Goal: Transaction & Acquisition: Obtain resource

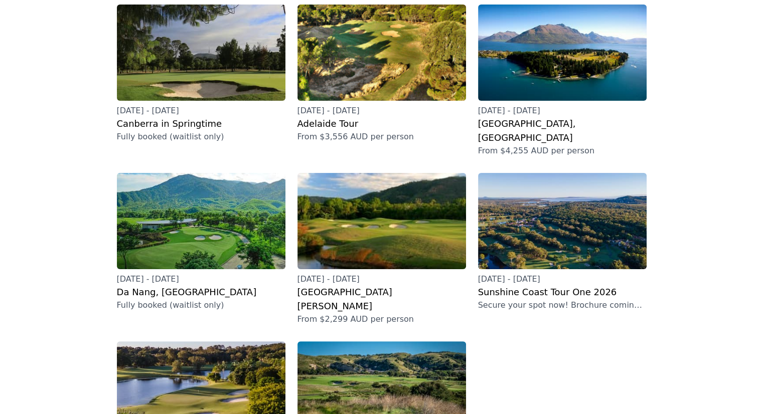
scroll to position [150, 0]
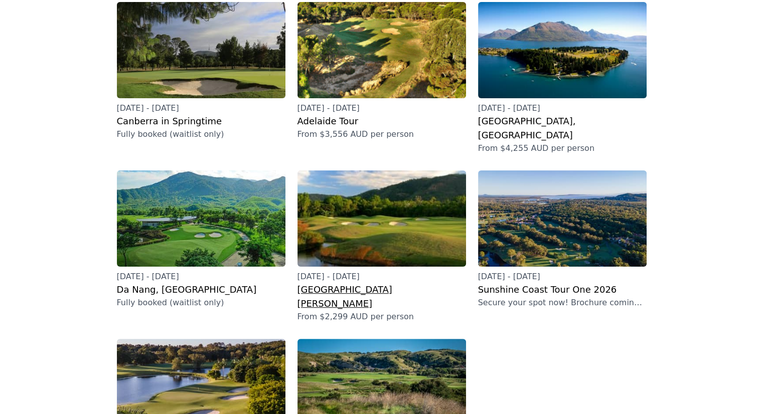
click at [335, 271] on p "[DATE] - [DATE]" at bounding box center [381, 277] width 169 height 12
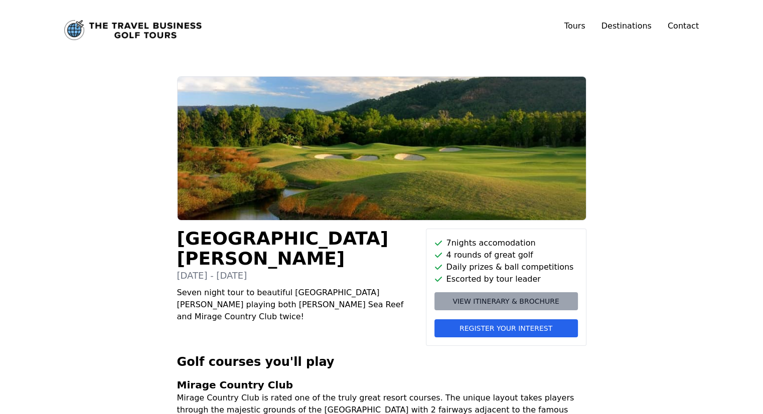
click at [501, 300] on span "View itinerary & brochure" at bounding box center [505, 301] width 106 height 10
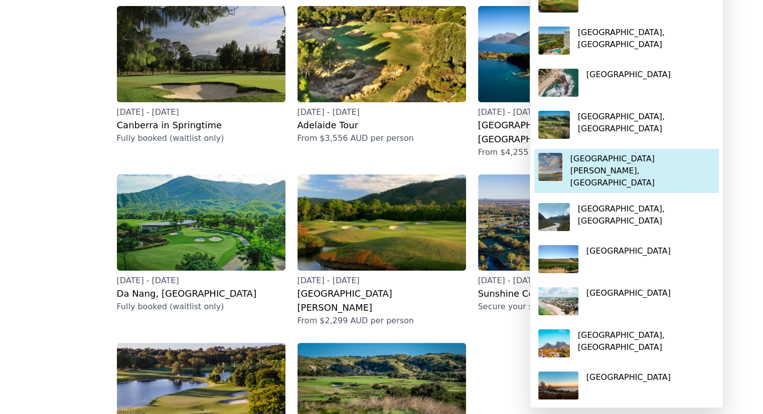
scroll to position [150, 0]
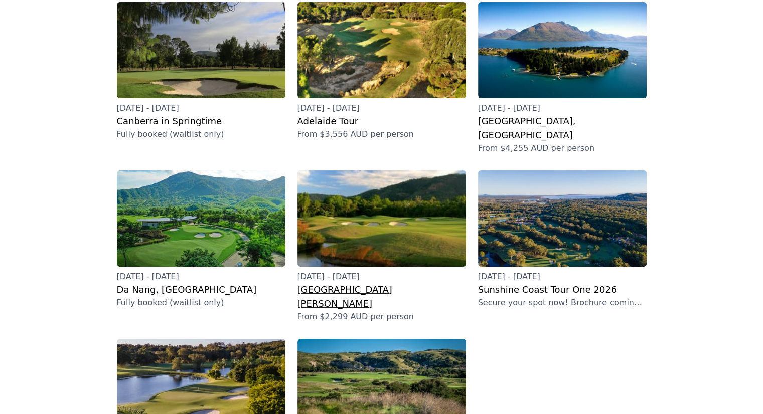
click at [336, 283] on h2 "[GEOGRAPHIC_DATA][PERSON_NAME]" at bounding box center [381, 297] width 169 height 28
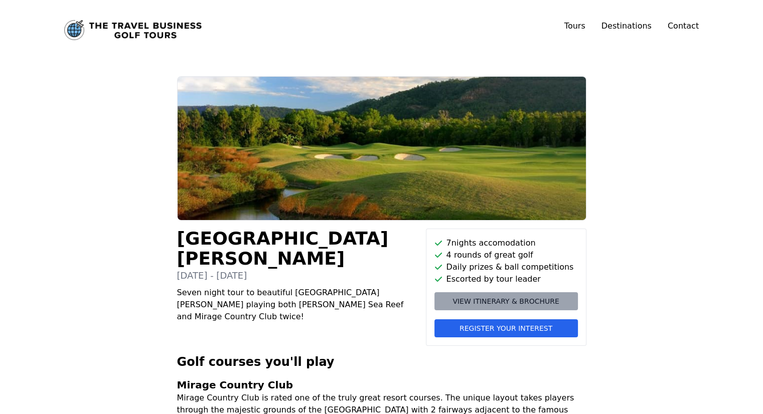
click at [519, 300] on span "View itinerary & brochure" at bounding box center [505, 301] width 106 height 10
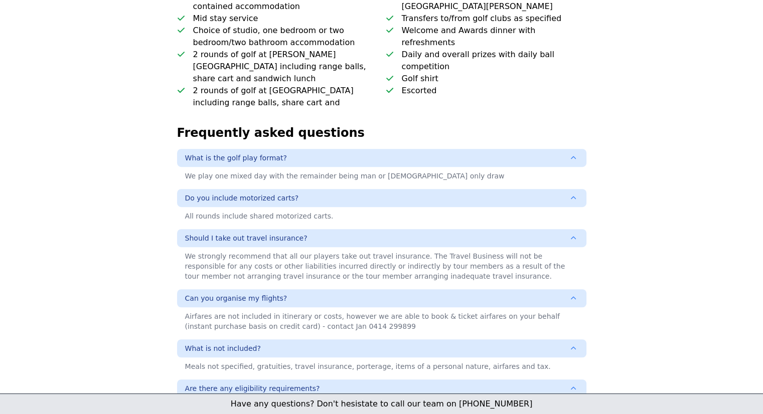
scroll to position [552, 0]
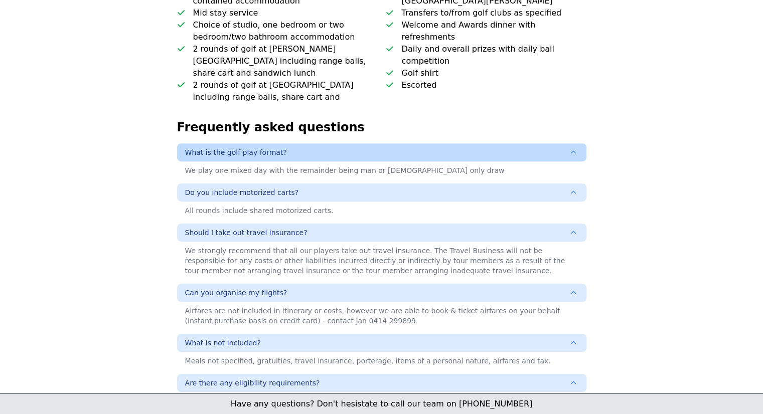
drag, startPoint x: 295, startPoint y: 88, endPoint x: 182, endPoint y: 93, distance: 114.0
click at [184, 143] on button "What is the golf play format?" at bounding box center [381, 152] width 409 height 18
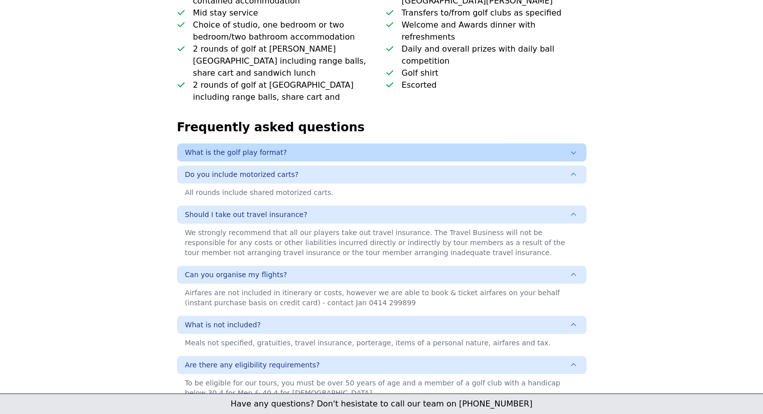
click at [275, 147] on span "What is the golf play format?" at bounding box center [236, 152] width 102 height 10
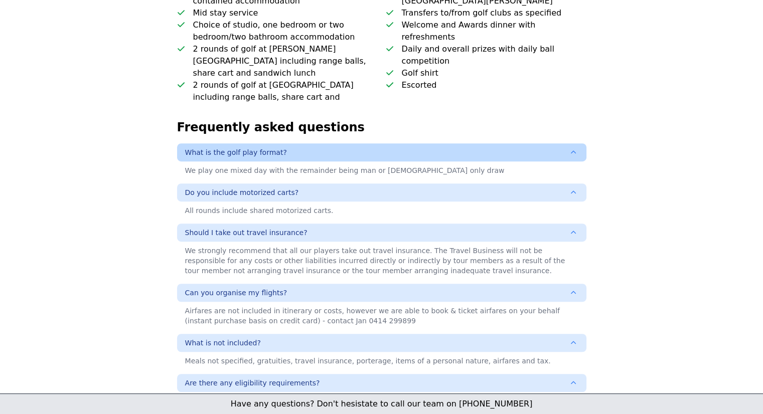
drag, startPoint x: 185, startPoint y: 87, endPoint x: 315, endPoint y: 85, distance: 129.4
click at [314, 143] on button "What is the golf play format?" at bounding box center [381, 152] width 409 height 18
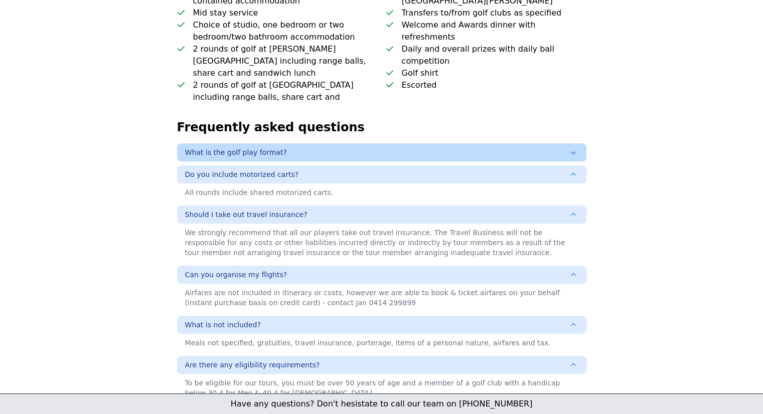
click at [326, 143] on button "What is the golf play format?" at bounding box center [381, 152] width 409 height 18
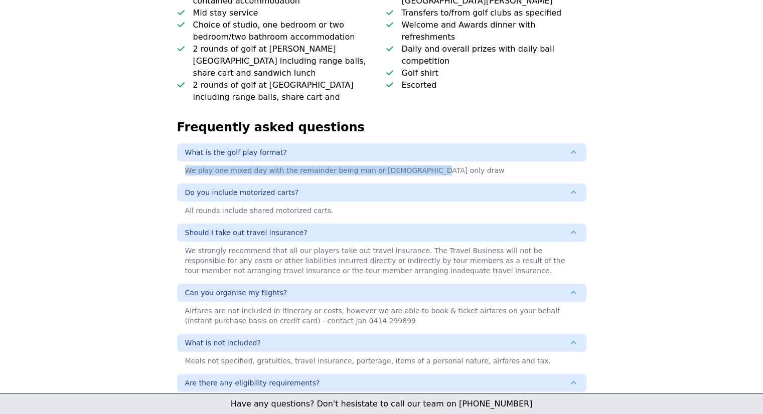
drag, startPoint x: 427, startPoint y: 107, endPoint x: 164, endPoint y: 113, distance: 263.9
click at [166, 113] on div "Port Douglas Golf 26th May - 2nd June 2026 Seven night tour to beautiful Port D…" at bounding box center [381, 89] width 449 height 1130
copy div "We play one mixed day with the remainder being man or [DEMOGRAPHIC_DATA] only d…"
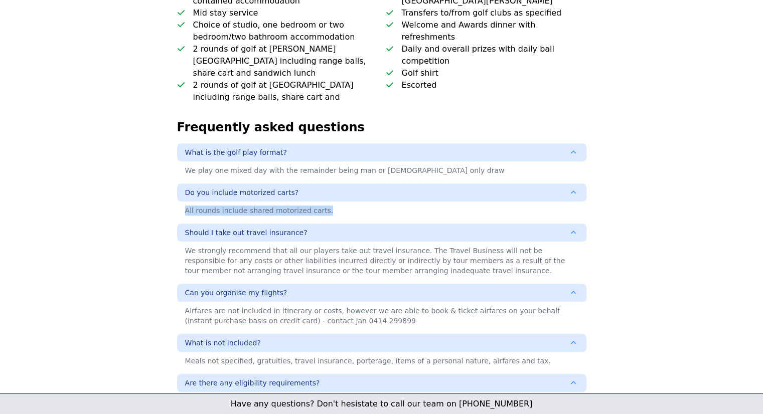
drag, startPoint x: 183, startPoint y: 151, endPoint x: 321, endPoint y: 152, distance: 137.9
click at [321, 202] on div "All rounds include shared motorized carts." at bounding box center [381, 211] width 409 height 18
copy div "All rounds include shared motorized carts."
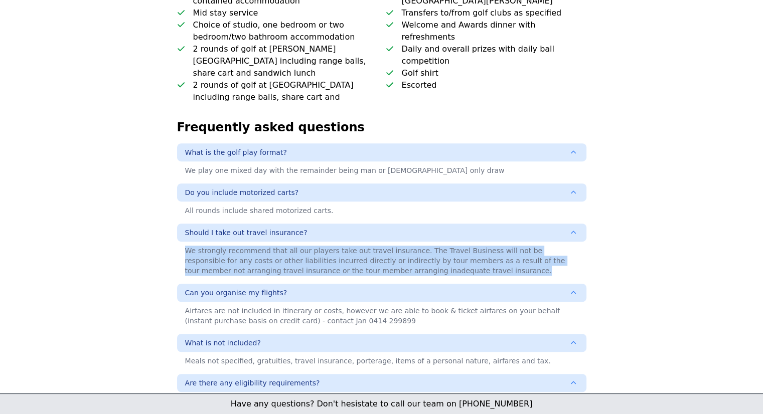
drag, startPoint x: 186, startPoint y: 191, endPoint x: 374, endPoint y: 212, distance: 189.7
click at [374, 242] on div "We strongly recommend that all our players take out travel insurance. The Trave…" at bounding box center [381, 261] width 409 height 38
copy div "We strongly recommend that all our players take out travel insurance. The Trave…"
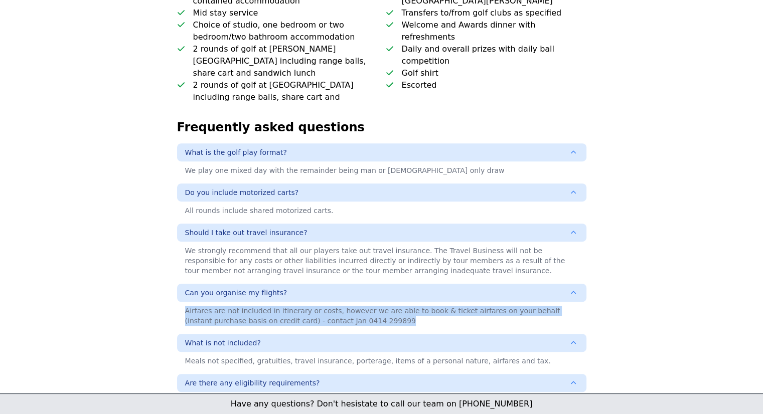
drag, startPoint x: 183, startPoint y: 253, endPoint x: 348, endPoint y: 257, distance: 165.6
click at [348, 302] on div "Airfares are not included in itinerary or costs, however we are able to book & …" at bounding box center [381, 316] width 409 height 28
copy div "Airfares are not included in itinerary or costs, however we are able to book & …"
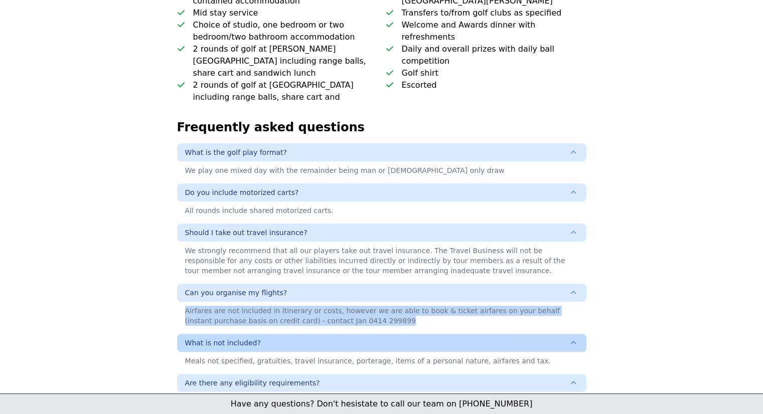
drag, startPoint x: 265, startPoint y: 281, endPoint x: 192, endPoint y: 279, distance: 72.7
click at [192, 334] on button "What is not included?" at bounding box center [381, 343] width 409 height 18
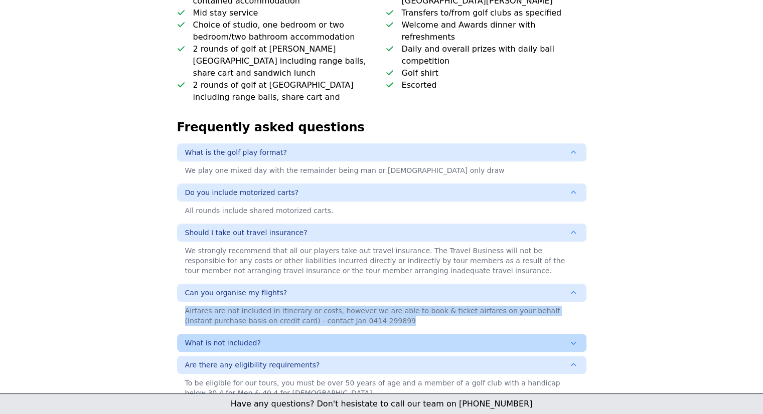
click at [243, 338] on span "What is not included?" at bounding box center [223, 343] width 76 height 10
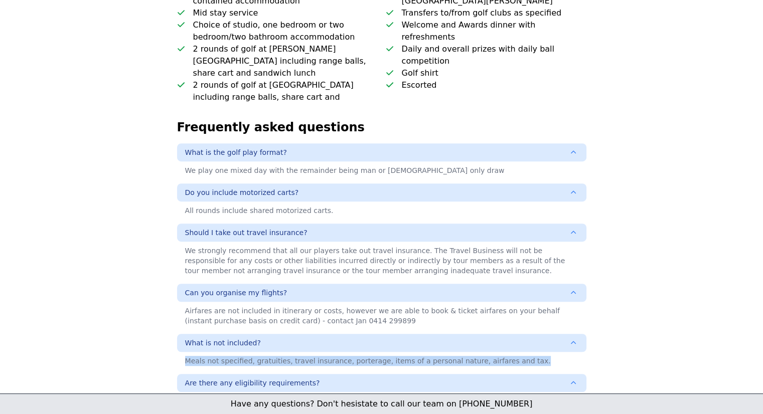
drag, startPoint x: 181, startPoint y: 299, endPoint x: 552, endPoint y: 310, distance: 370.8
click at [552, 310] on div "What is the golf play format? We play one mixed day with the remainder being ma…" at bounding box center [381, 281] width 409 height 277
copy div "Meals not specified, gratuities, travel insurance, porterage, items of a person…"
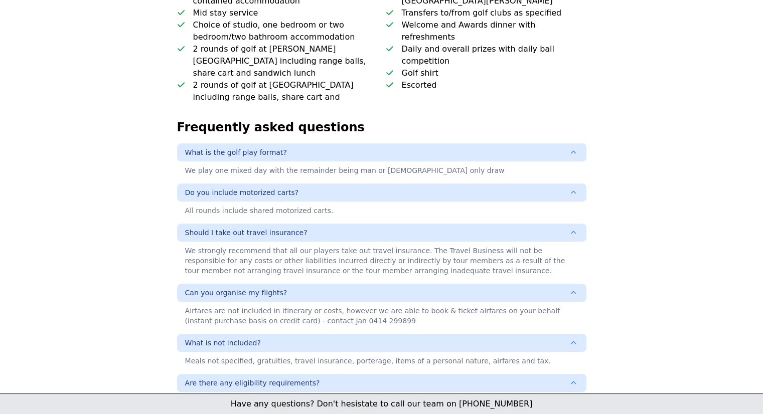
drag, startPoint x: 183, startPoint y: 338, endPoint x: 291, endPoint y: 352, distance: 108.8
click at [291, 392] on div "To be eligible for our tours, you must be over 50 years of age and a member of …" at bounding box center [381, 406] width 409 height 28
copy div "To be eligible for our tours, you must be over 50 years of age and a member of …"
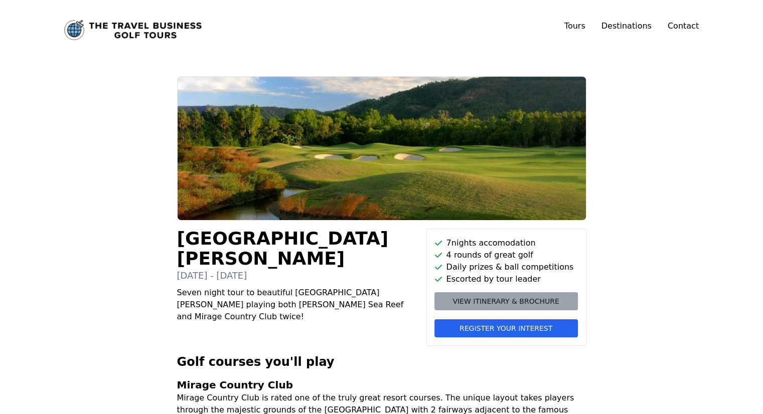
click at [501, 297] on span "View itinerary & brochure" at bounding box center [505, 301] width 106 height 10
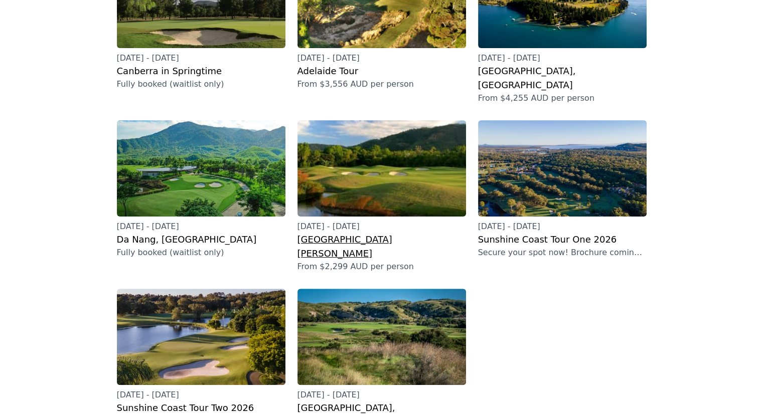
click at [333, 233] on h2 "[GEOGRAPHIC_DATA][PERSON_NAME]" at bounding box center [381, 247] width 169 height 28
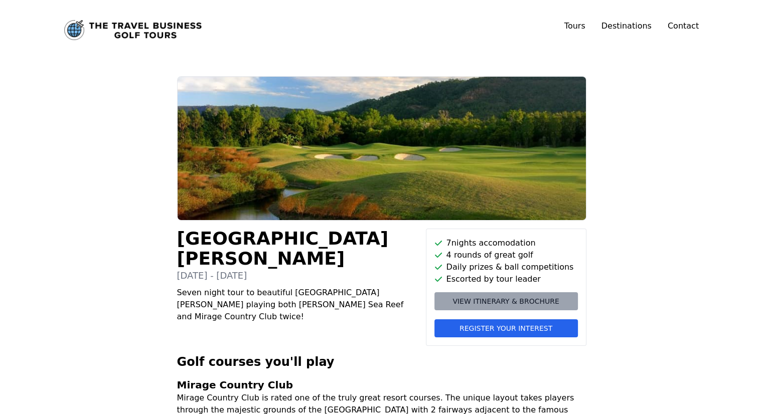
click at [487, 309] on link "View itinerary & brochure" at bounding box center [505, 301] width 143 height 18
